Goal: Task Accomplishment & Management: Manage account settings

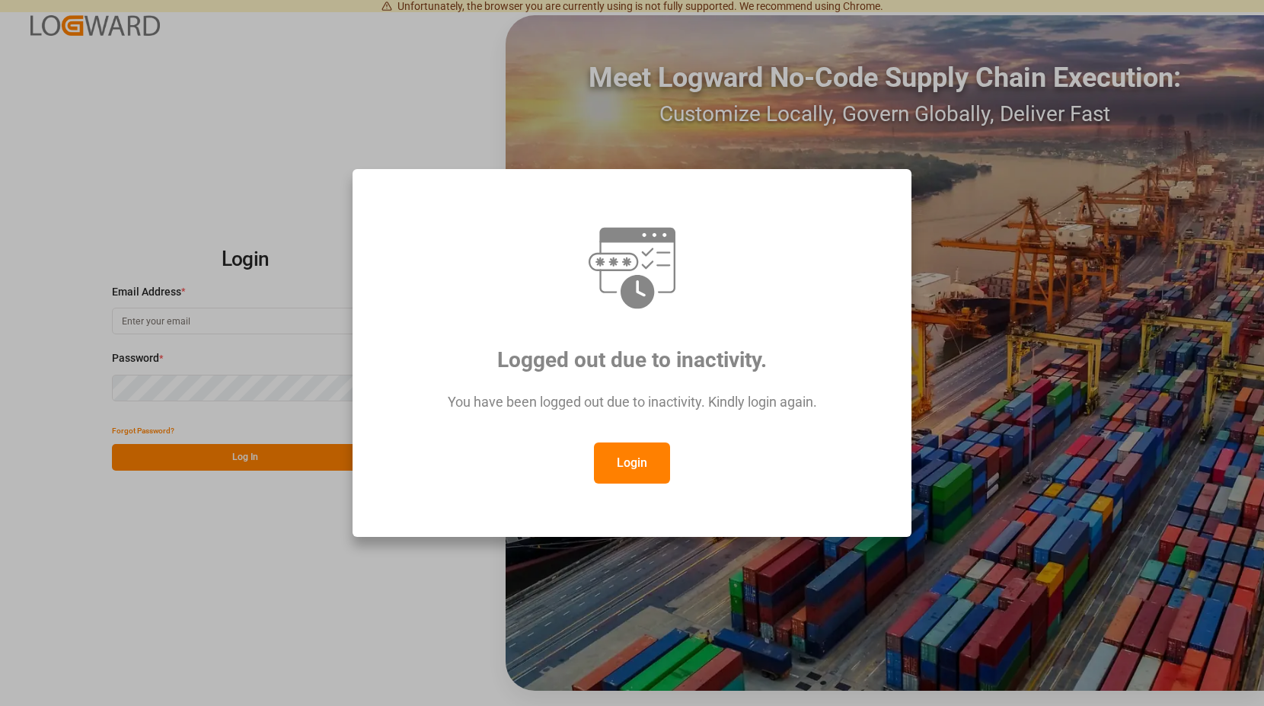
type input "[PERSON_NAME][EMAIL_ADDRESS][PERSON_NAME][DOMAIN_NAME]"
click at [627, 454] on button "Login" at bounding box center [632, 462] width 76 height 41
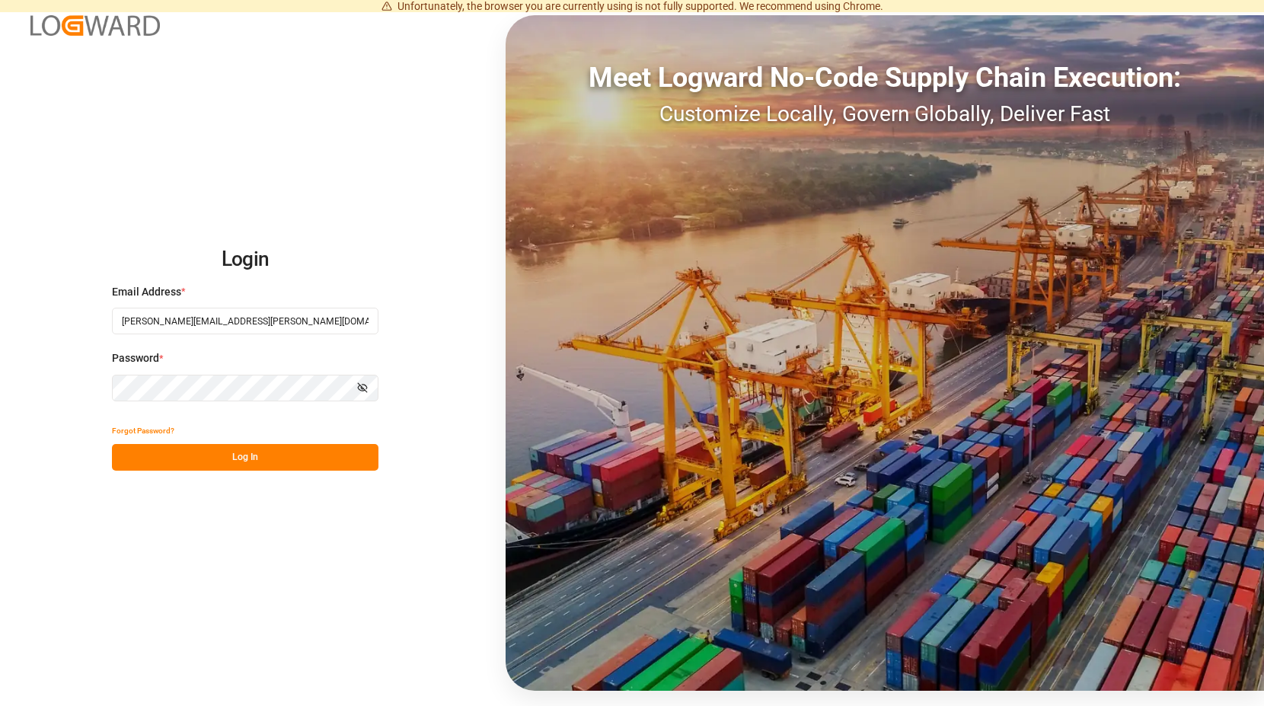
click at [263, 454] on button "Log In" at bounding box center [245, 457] width 267 height 27
